Goal: Find specific page/section: Find specific page/section

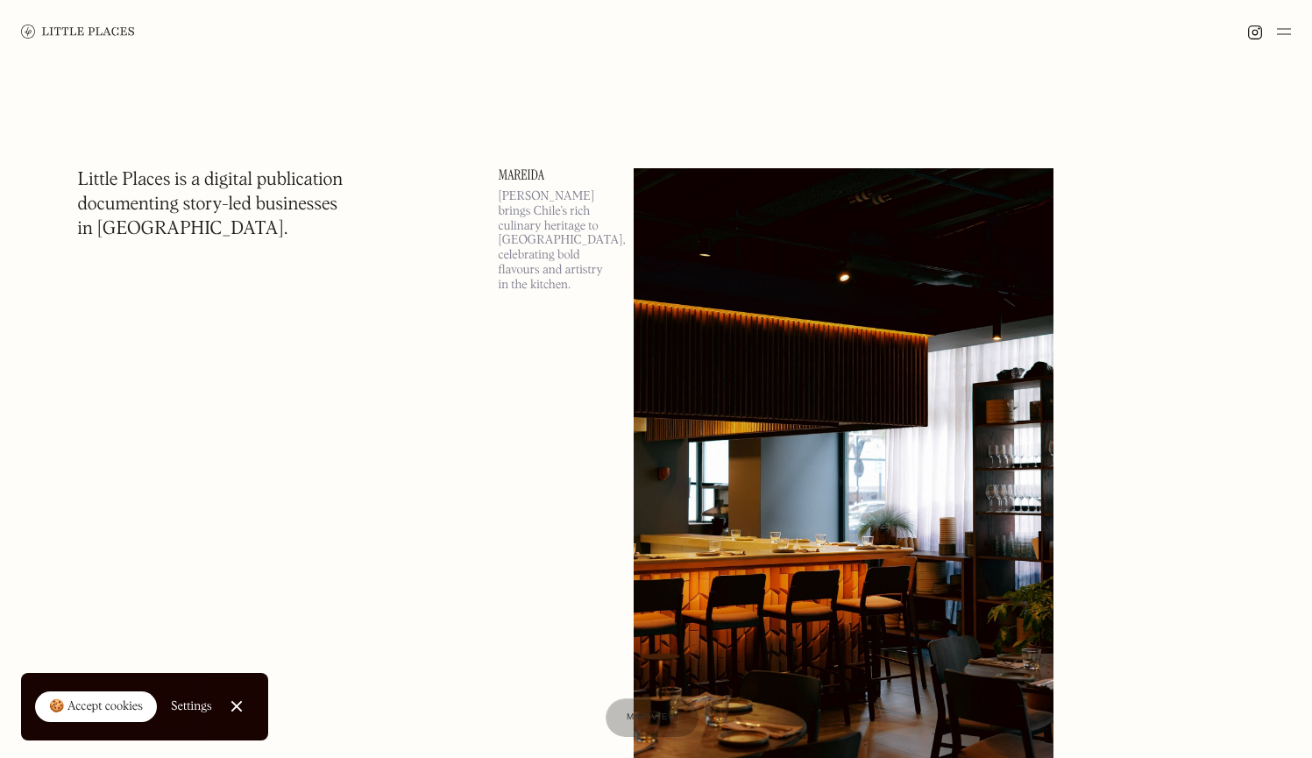
click at [1290, 32] on img at bounding box center [1284, 31] width 14 height 21
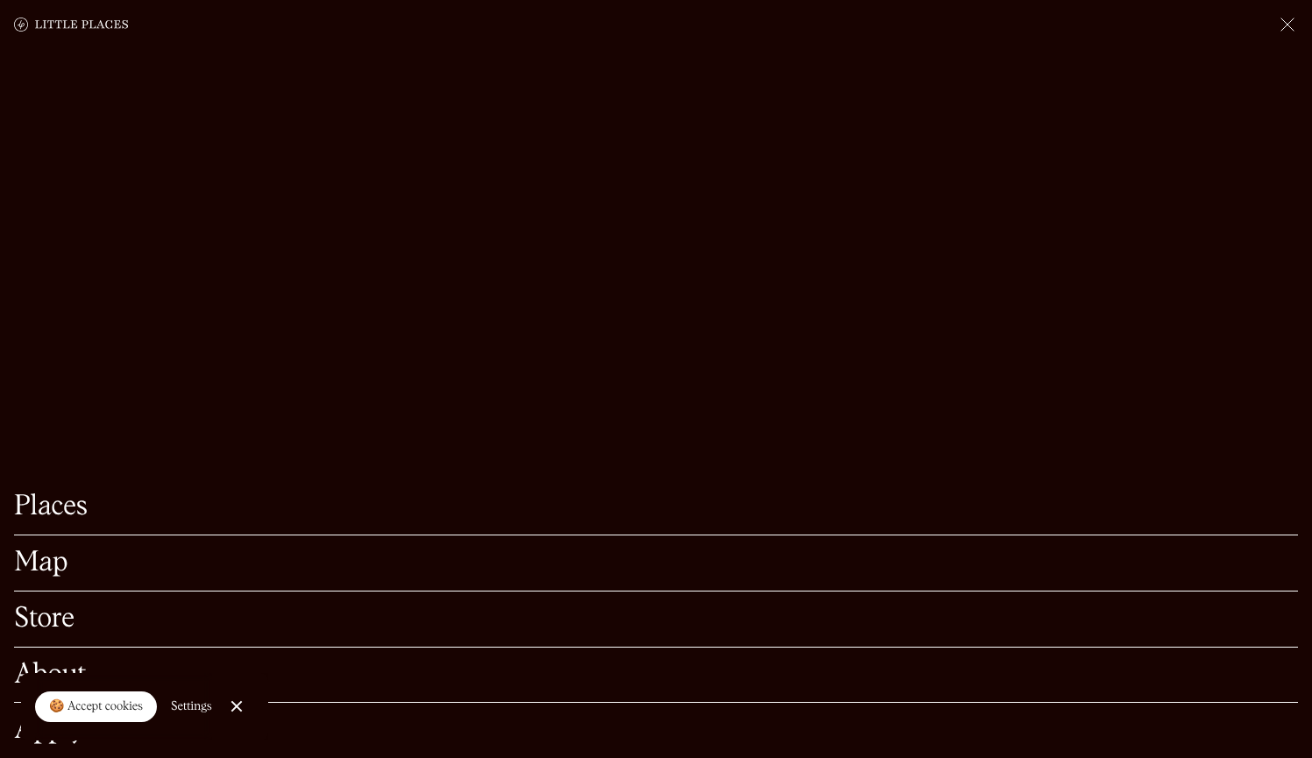
click at [44, 556] on div "Map" at bounding box center [656, 564] width 1284 height 56
click at [44, 550] on link "Map" at bounding box center [656, 563] width 1284 height 27
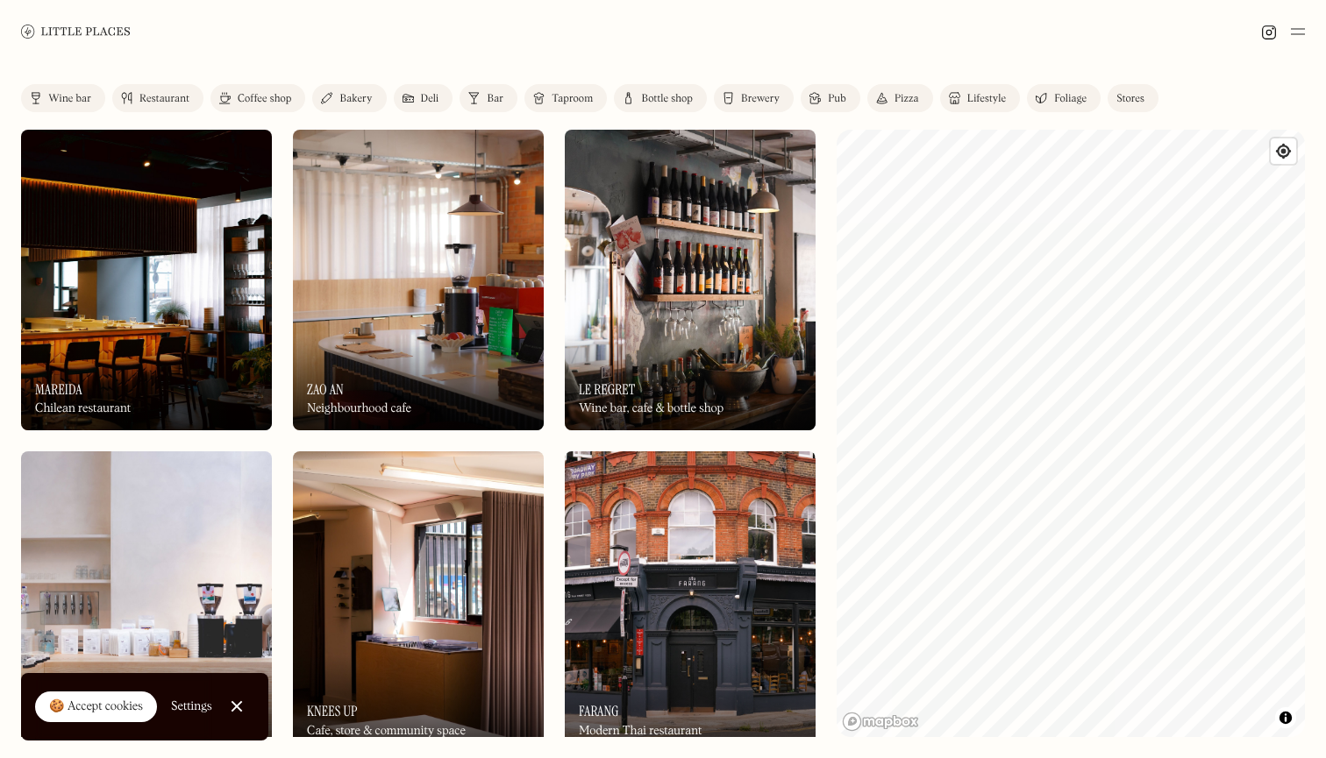
scroll to position [27, 0]
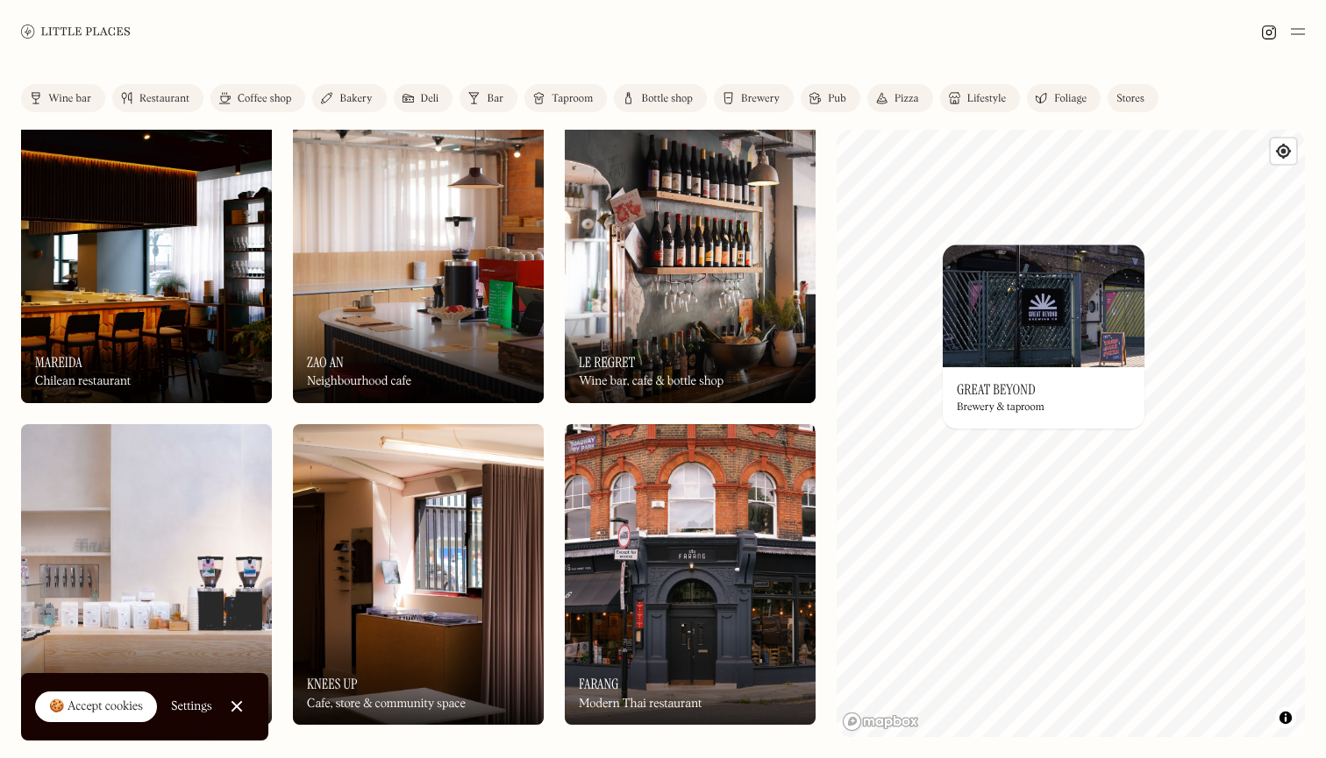
click at [746, 97] on div "Brewery" at bounding box center [760, 99] width 39 height 11
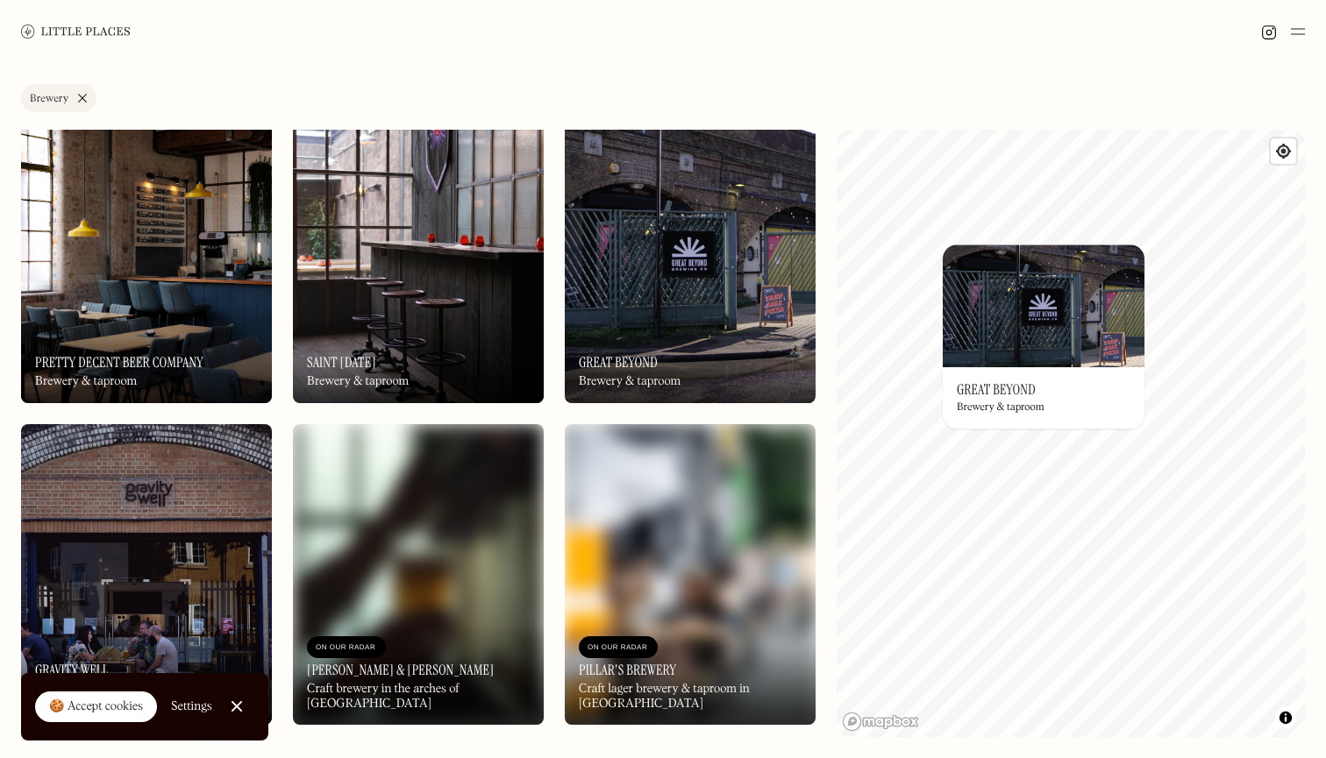
click at [81, 95] on link "Brewery" at bounding box center [58, 98] width 75 height 28
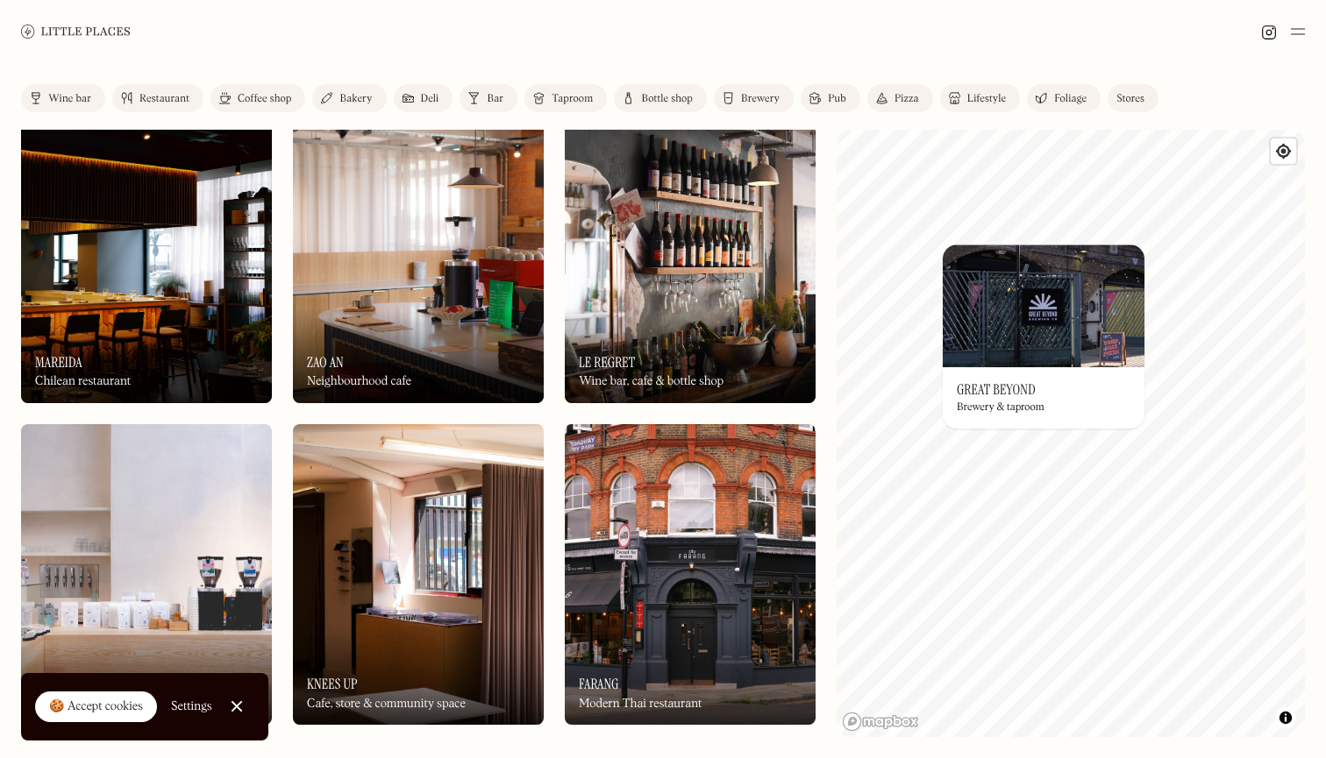
click at [486, 95] on link "Bar" at bounding box center [488, 98] width 58 height 28
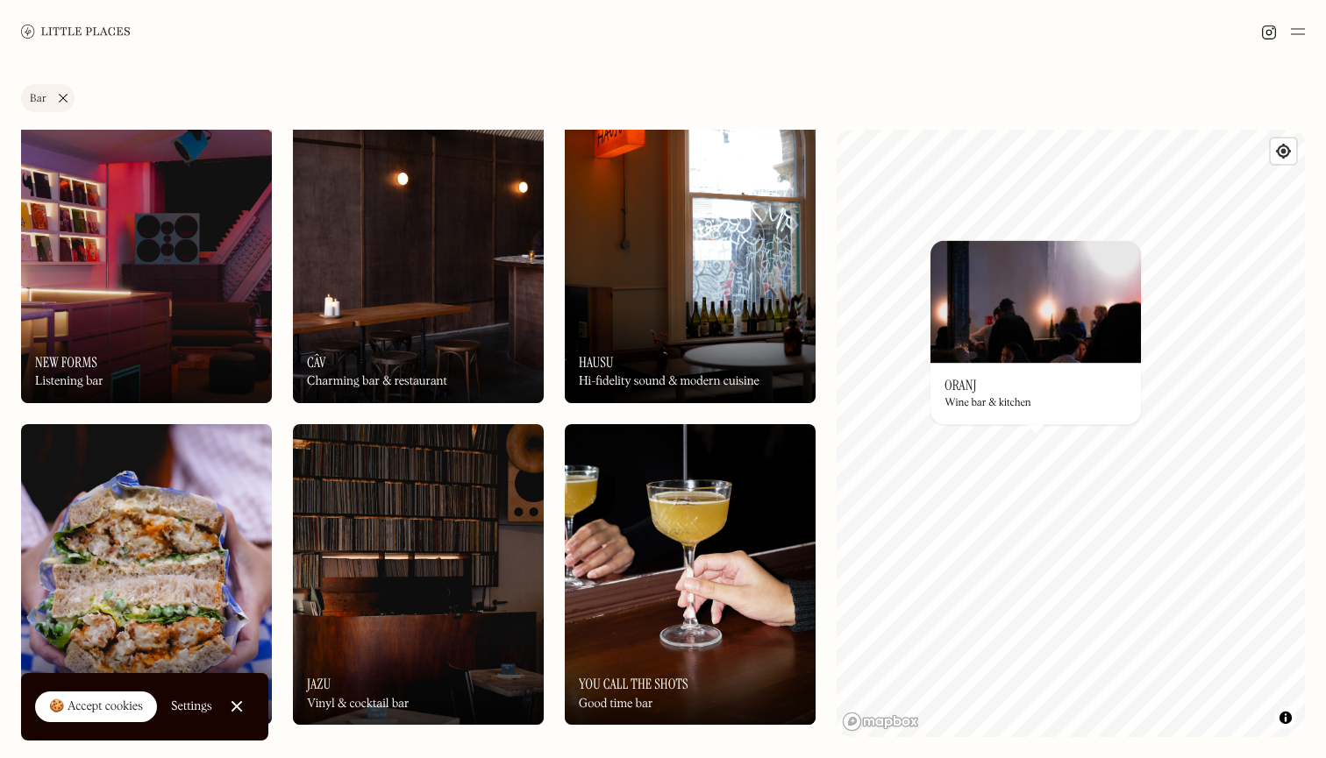
click at [999, 347] on img at bounding box center [1035, 301] width 210 height 123
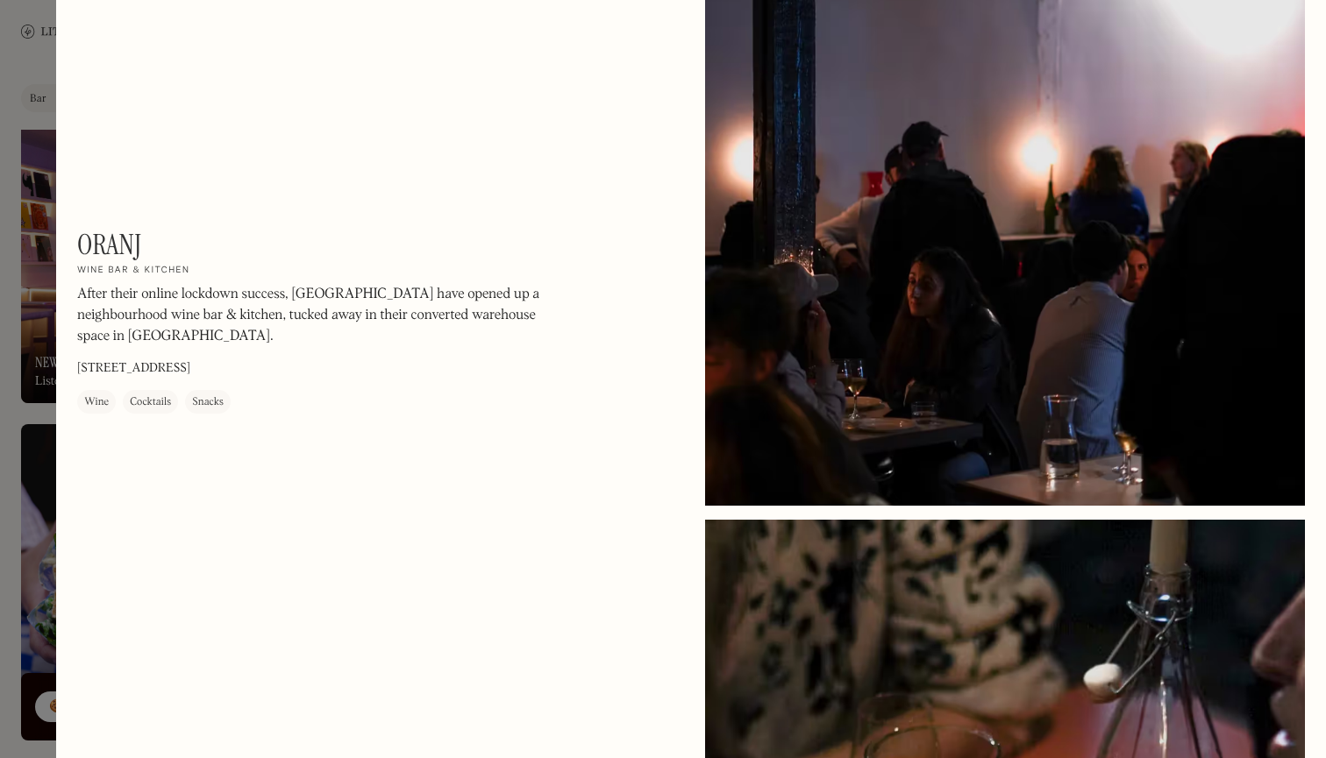
scroll to position [94, 0]
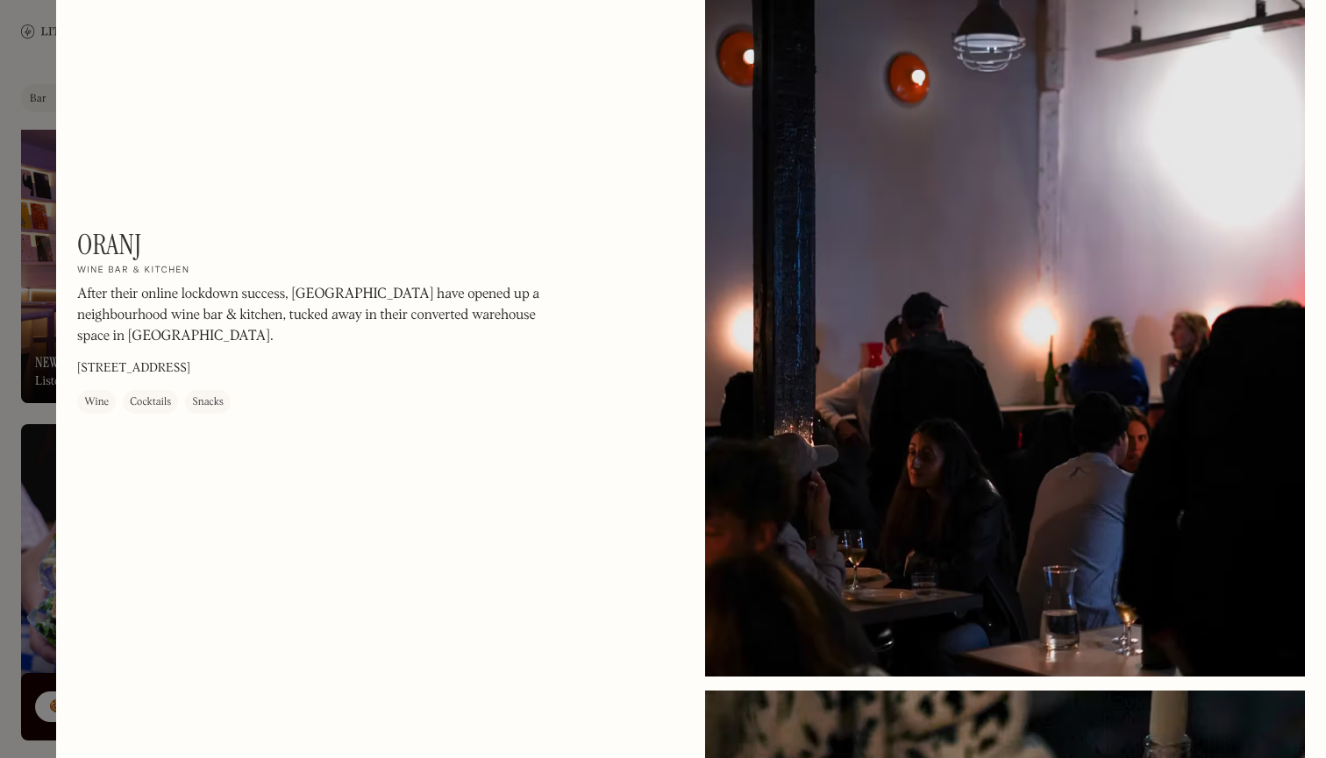
click at [25, 223] on div at bounding box center [663, 379] width 1326 height 758
